Goal: Information Seeking & Learning: Learn about a topic

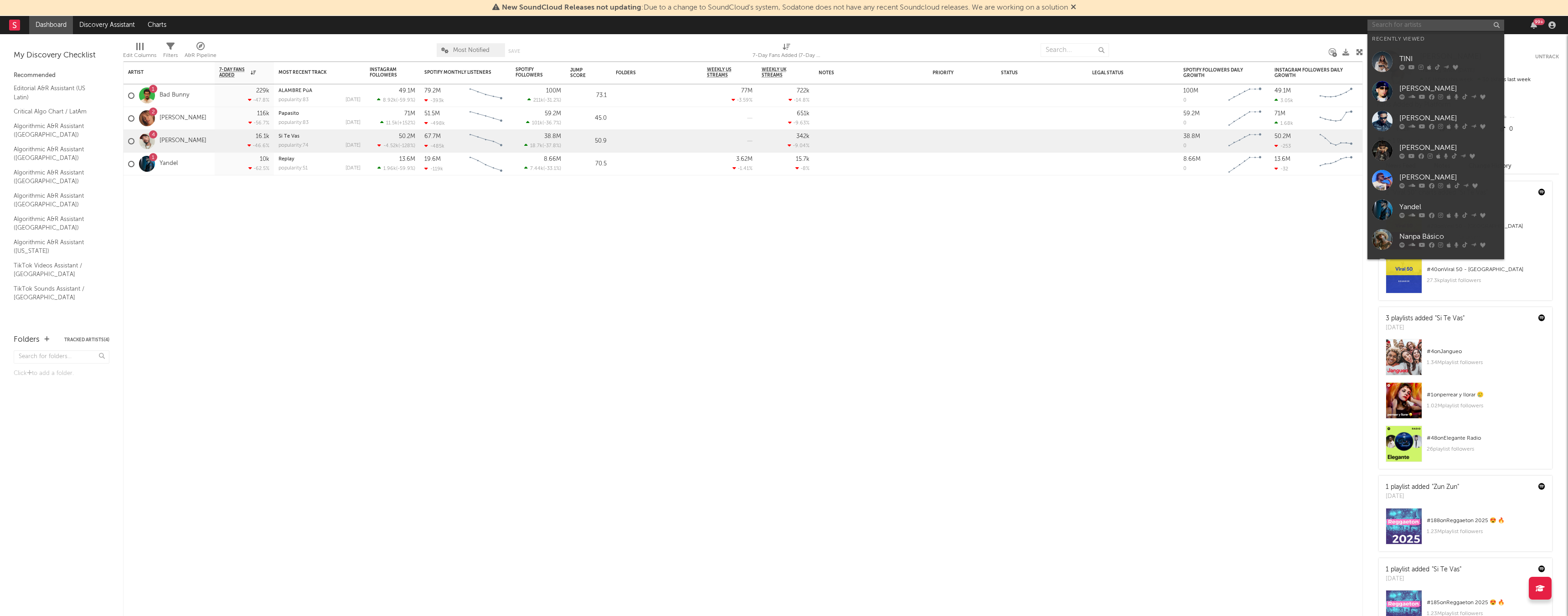
click at [1406, 29] on input "text" at bounding box center [1435, 25] width 137 height 12
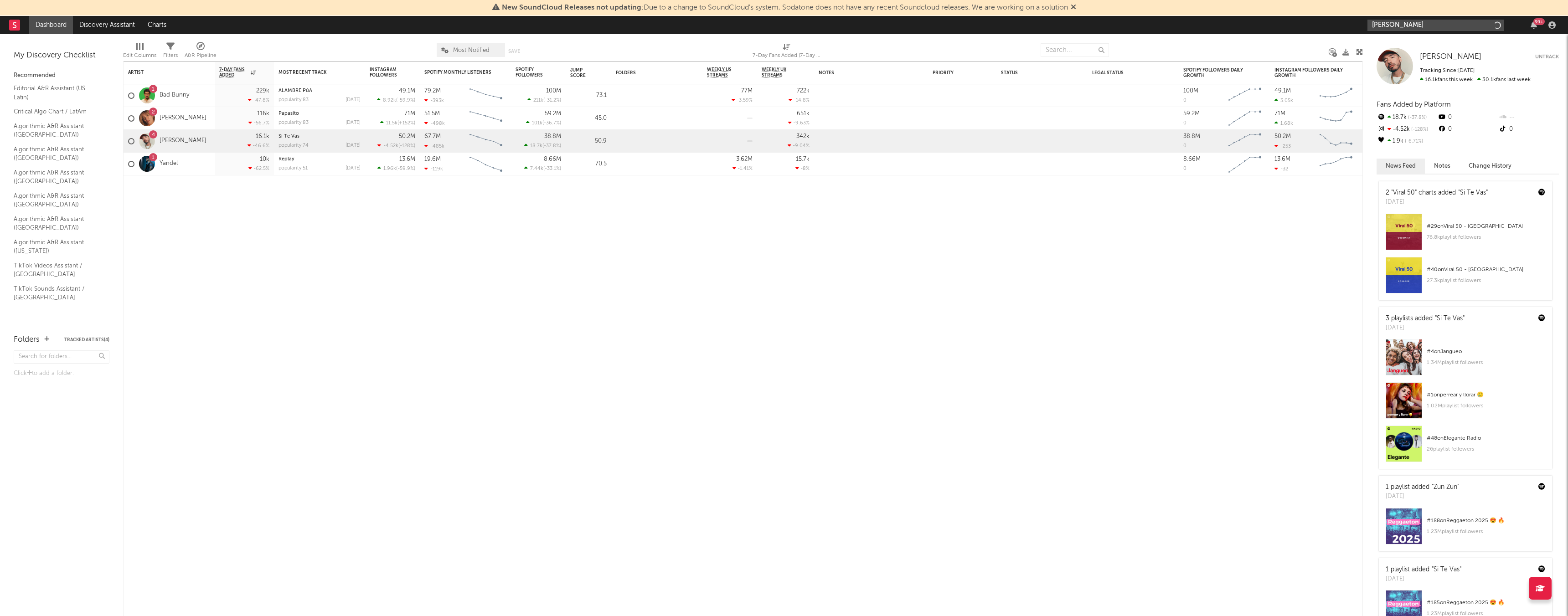
type input "[PERSON_NAME]"
click at [1425, 22] on input "[PERSON_NAME]" at bounding box center [1435, 25] width 137 height 12
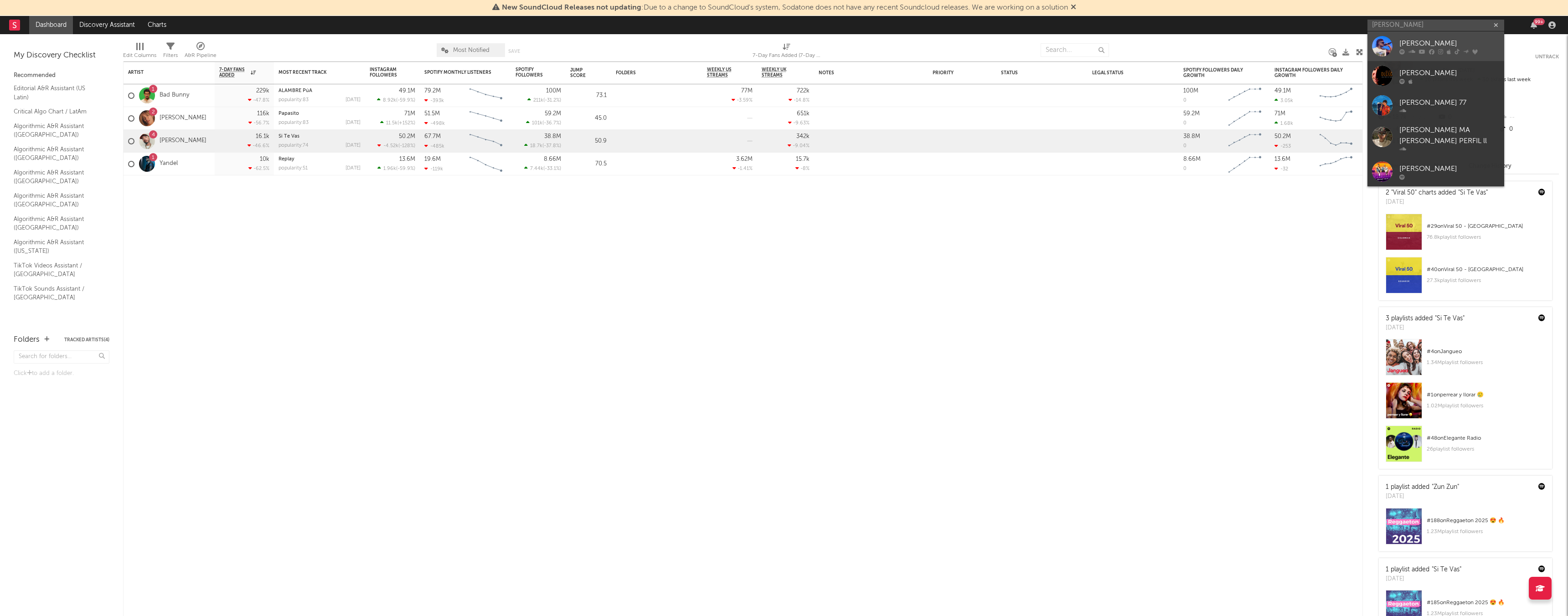
click at [1384, 44] on div at bounding box center [1382, 46] width 20 height 20
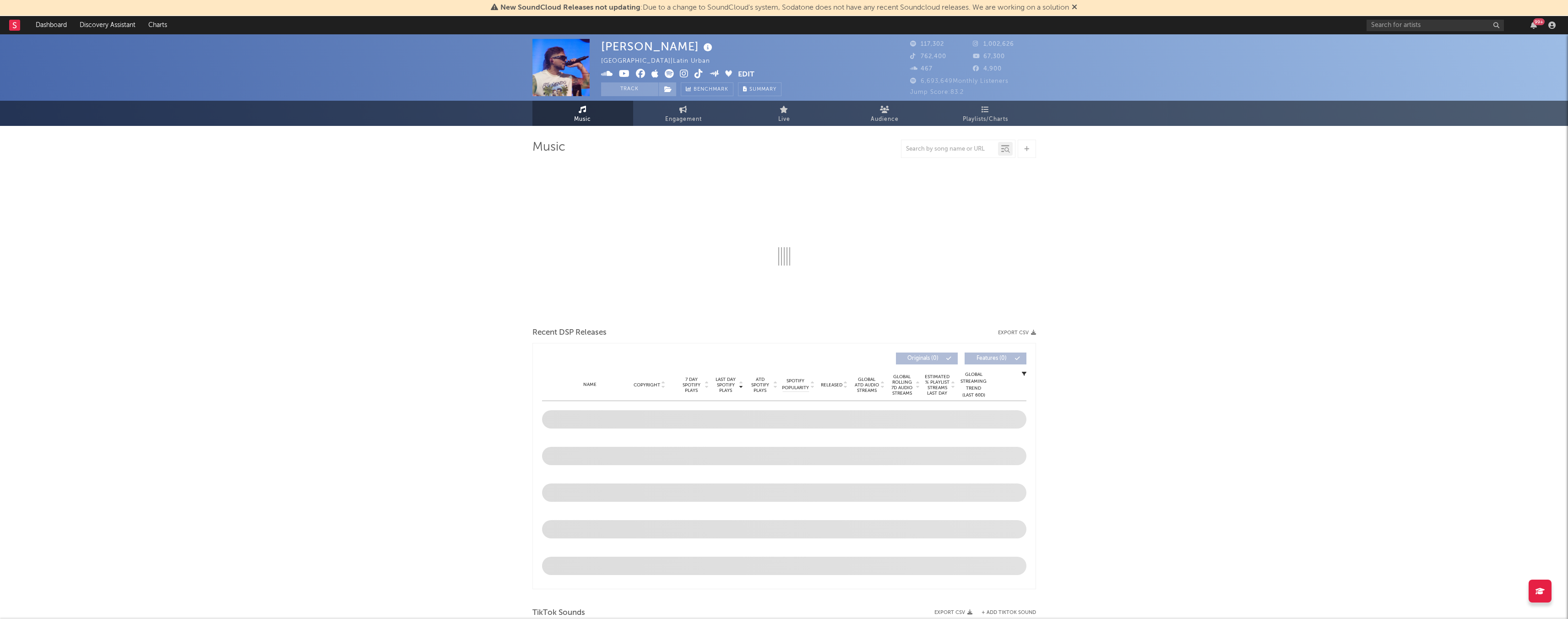
select select "6m"
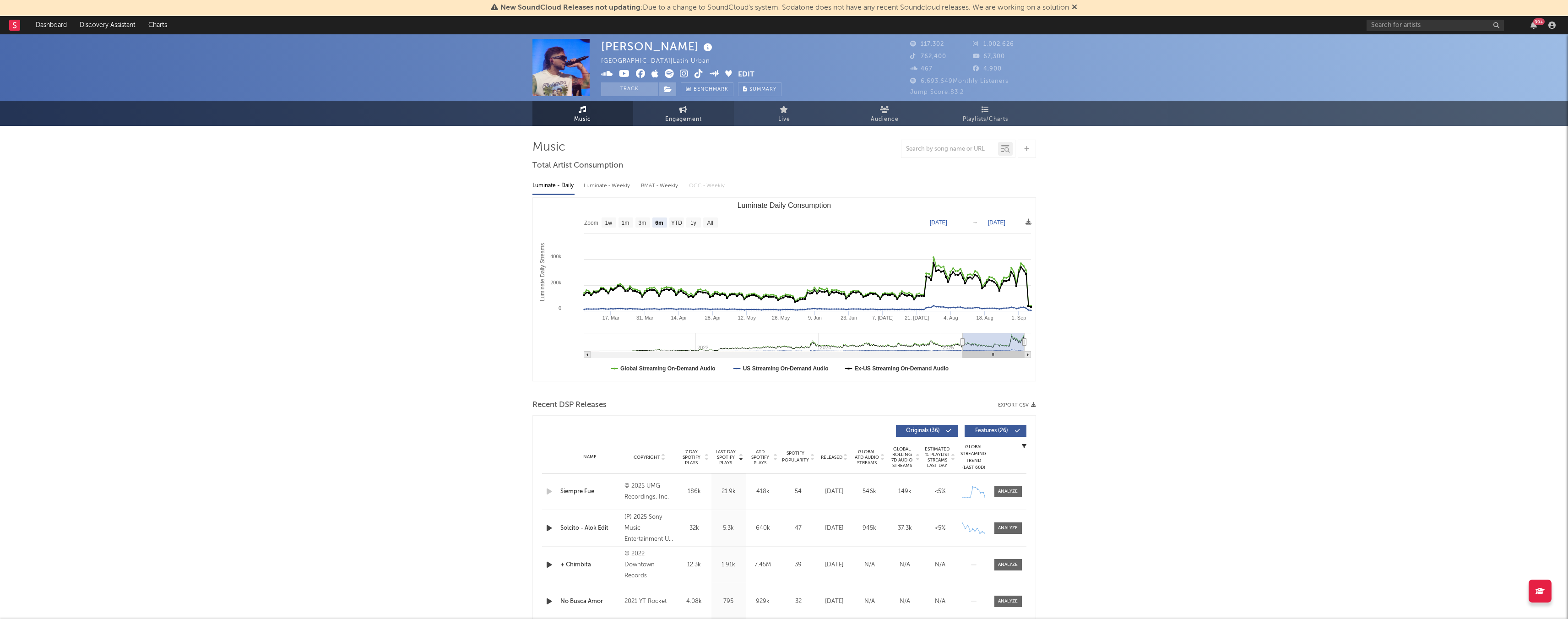
click at [695, 108] on link "Engagement" at bounding box center [683, 113] width 101 height 25
select select "1w"
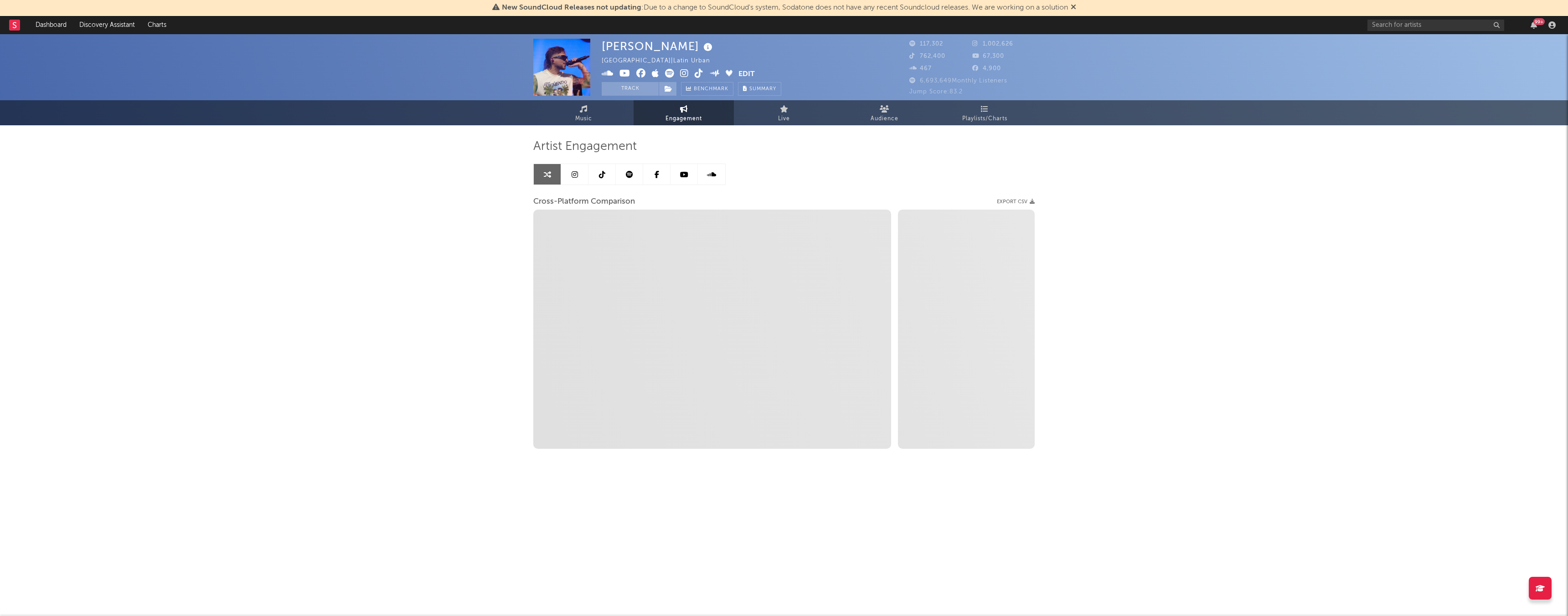
select select "1m"
